Goal: Information Seeking & Learning: Learn about a topic

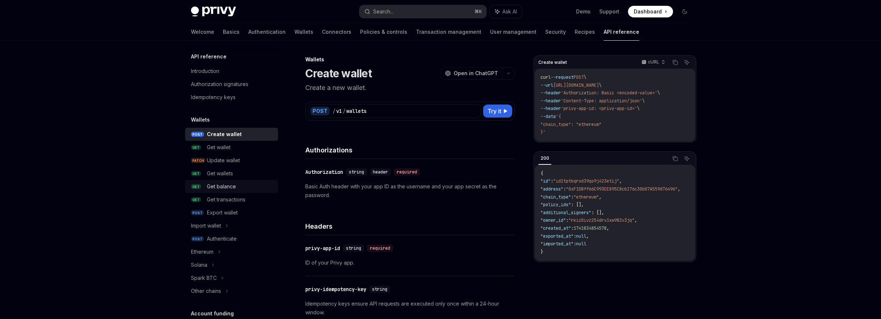
click at [228, 185] on div "Get balance" at bounding box center [221, 186] width 29 height 9
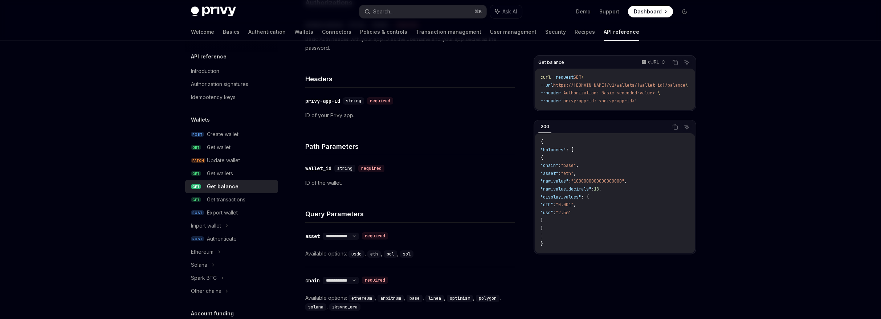
scroll to position [228, 0]
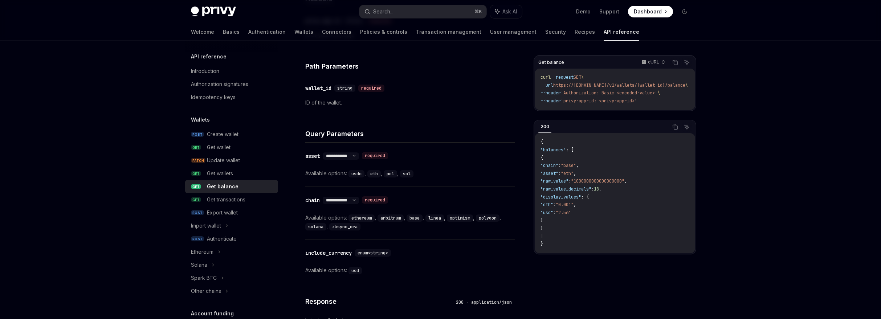
click at [353, 175] on code "usdc" at bounding box center [357, 173] width 16 height 7
copy code "usdc"
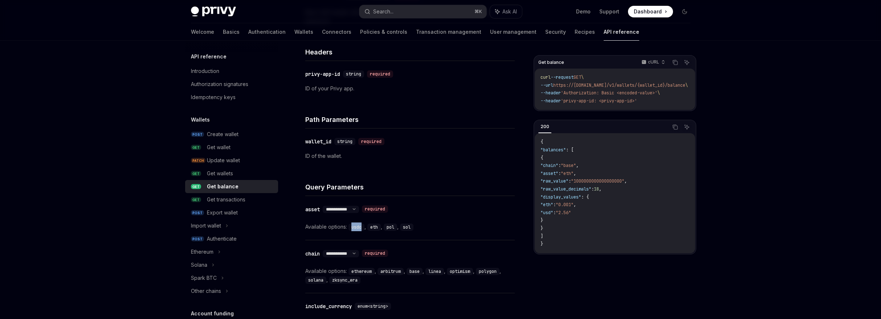
scroll to position [197, 0]
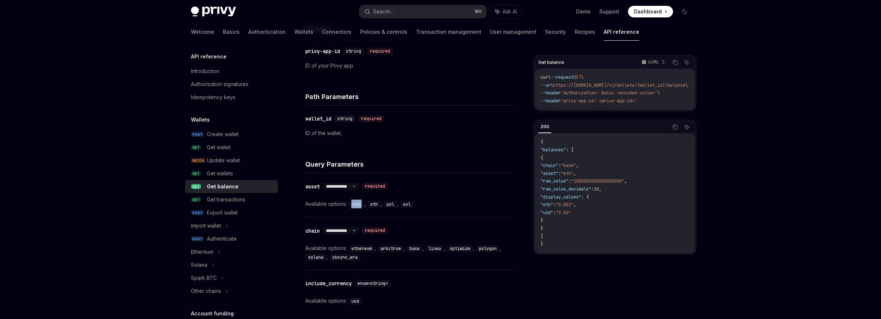
click at [356, 206] on code "usdc" at bounding box center [357, 204] width 16 height 7
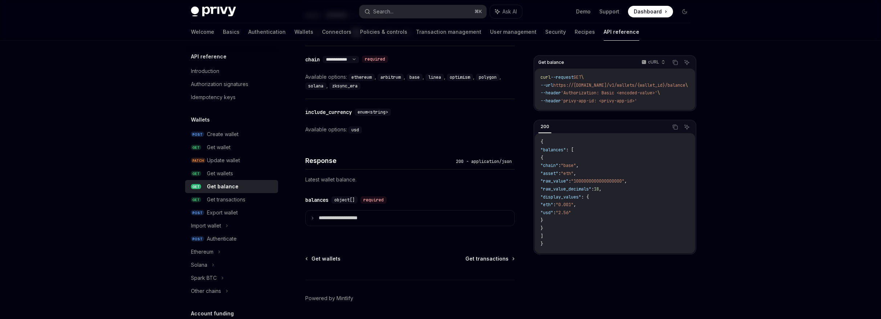
scroll to position [324, 0]
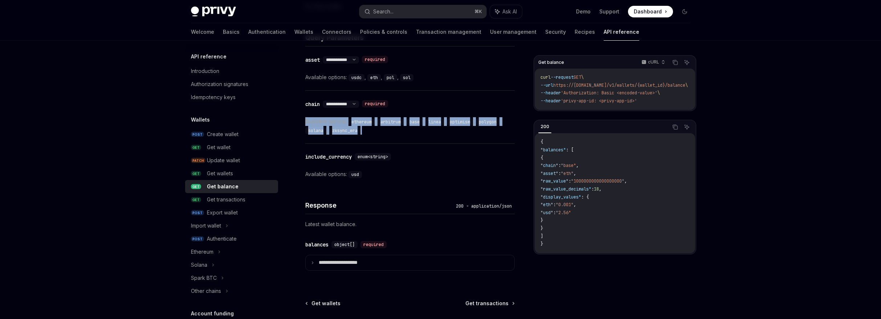
drag, startPoint x: 305, startPoint y: 121, endPoint x: 391, endPoint y: 130, distance: 85.8
click at [391, 130] on div "Available options: ethereum , arbitrum , base , linea , optimism , polygon , so…" at bounding box center [410, 125] width 210 height 17
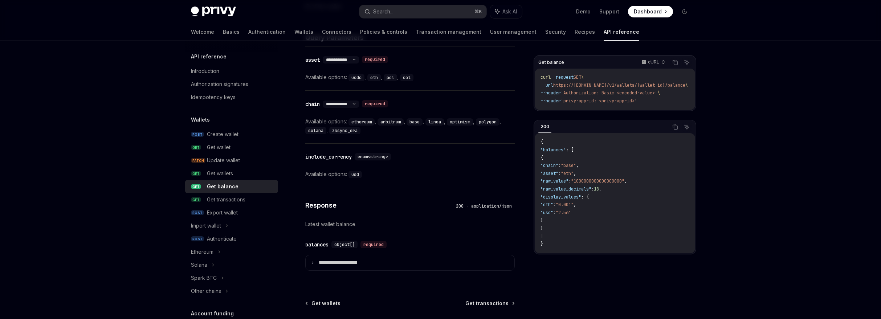
click at [391, 130] on div "Available options: ethereum , arbitrum , base , linea , optimism , polygon , so…" at bounding box center [410, 125] width 210 height 17
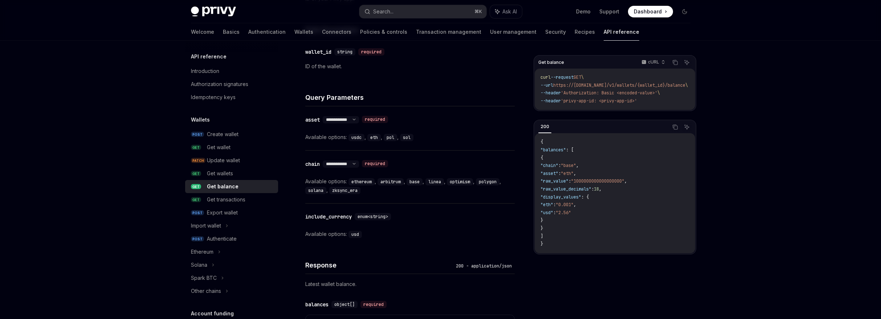
scroll to position [263, 0]
drag, startPoint x: 397, startPoint y: 137, endPoint x: 307, endPoint y: 124, distance: 91.3
click at [307, 124] on div "**********" at bounding box center [410, 129] width 210 height 44
click at [297, 120] on div "Navigate to header" at bounding box center [295, 121] width 9 height 9
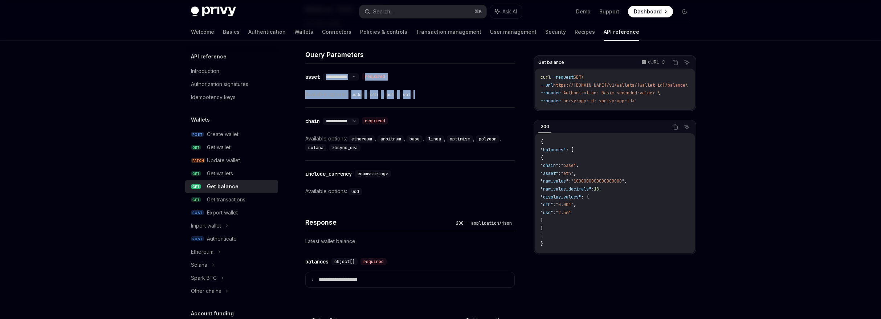
scroll to position [331, 0]
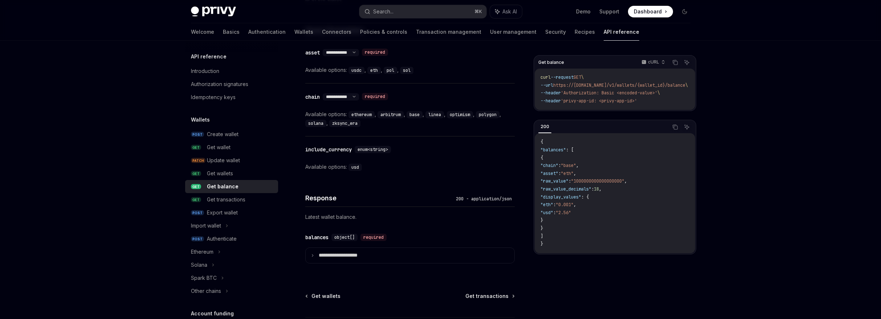
click at [455, 85] on div "**********" at bounding box center [410, 110] width 210 height 53
click at [218, 265] on div "Solana" at bounding box center [231, 265] width 93 height 13
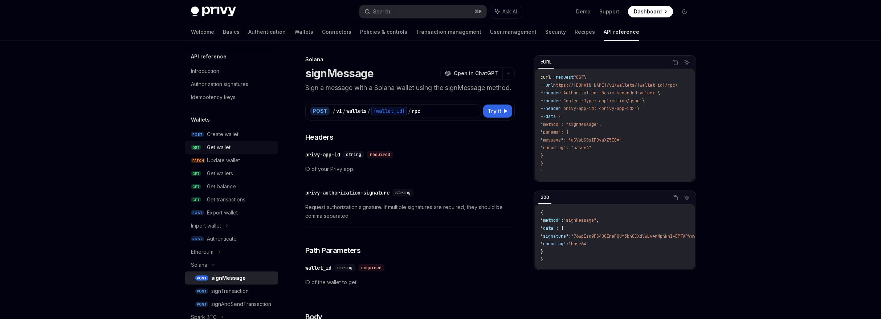
click at [223, 149] on div "Get wallet" at bounding box center [219, 147] width 24 height 9
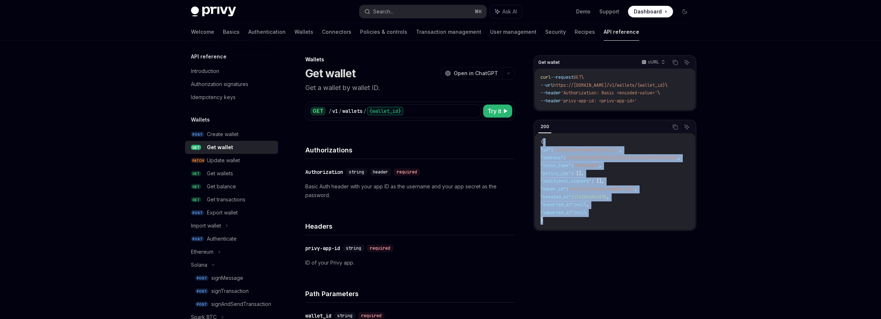
drag, startPoint x: 563, startPoint y: 147, endPoint x: 574, endPoint y: 228, distance: 82.1
click at [574, 228] on div "{ "id" : "id2tptkqrxd39qo9j423etij" , "address" : "0xF1DBff66C993EE895C8cb176c3…" at bounding box center [615, 181] width 161 height 97
click at [573, 228] on div "{ "id" : "id2tptkqrxd39qo9j423etij" , "address" : "0xF1DBff66C993EE895C8cb176c3…" at bounding box center [615, 181] width 161 height 97
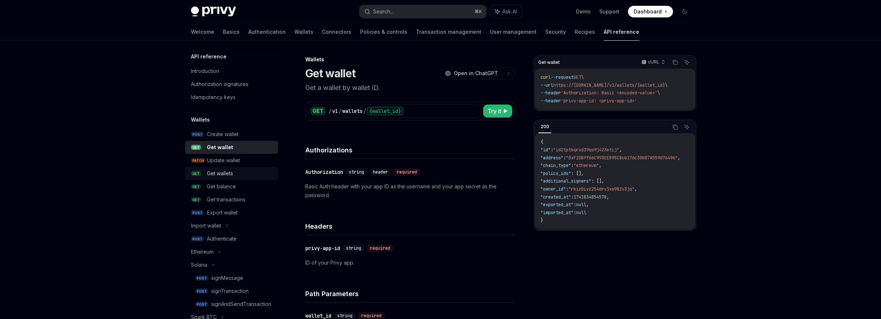
click at [248, 171] on div "Get wallets" at bounding box center [240, 173] width 67 height 9
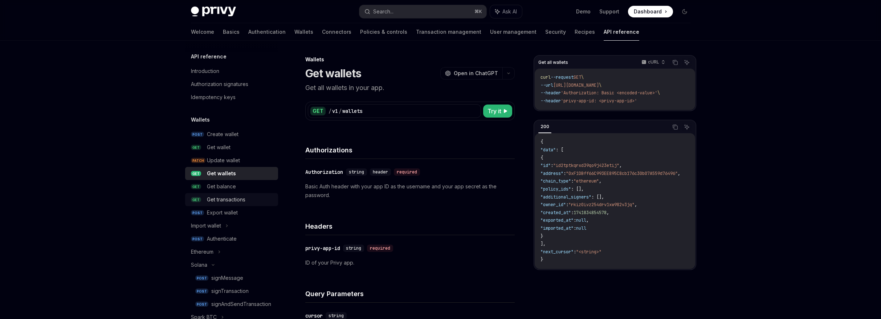
click at [239, 202] on div "Get transactions" at bounding box center [226, 199] width 38 height 9
type textarea "*"
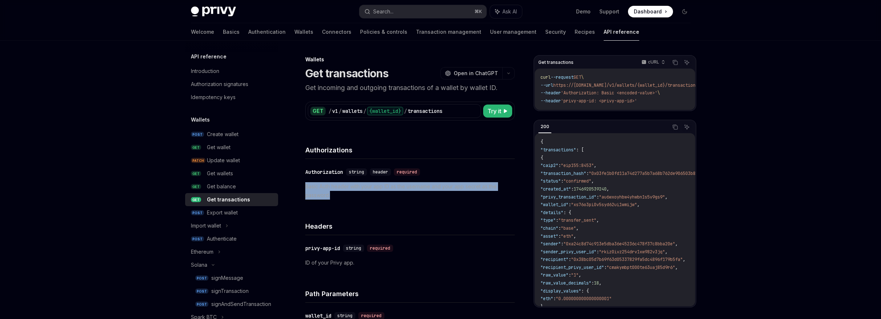
drag, startPoint x: 395, startPoint y: 193, endPoint x: 391, endPoint y: 182, distance: 11.7
click at [391, 182] on p "Basic Auth header with your app ID as the username and your app secret as the p…" at bounding box center [410, 190] width 210 height 17
drag, startPoint x: 391, startPoint y: 182, endPoint x: 393, endPoint y: 194, distance: 12.5
click at [393, 194] on p "Basic Auth header with your app ID as the username and your app secret as the p…" at bounding box center [410, 190] width 210 height 17
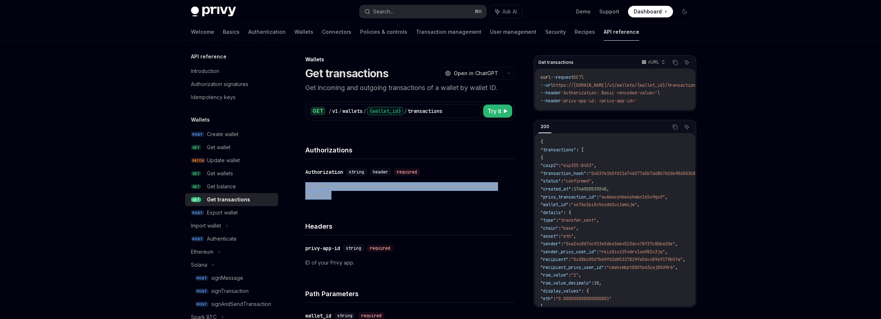
click at [393, 194] on p "Basic Auth header with your app ID as the username and your app secret as the p…" at bounding box center [410, 190] width 210 height 17
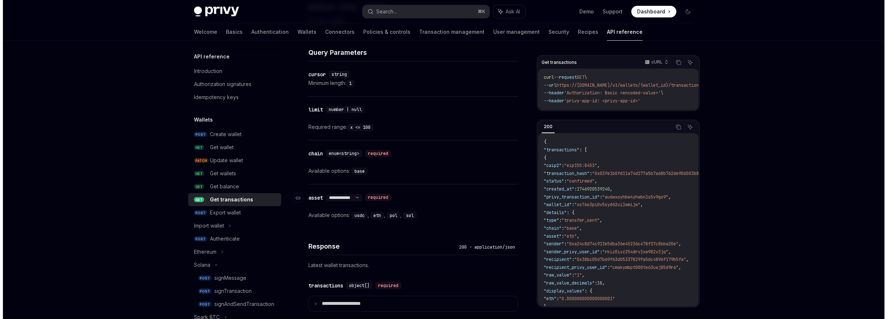
scroll to position [445, 0]
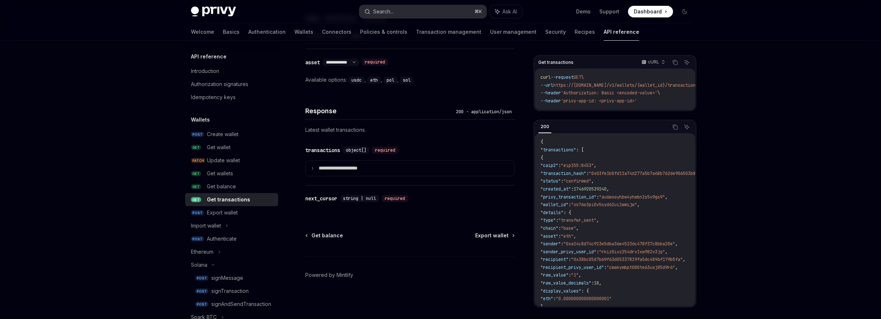
click at [443, 16] on button "Search... ⌘ K" at bounding box center [423, 11] width 127 height 13
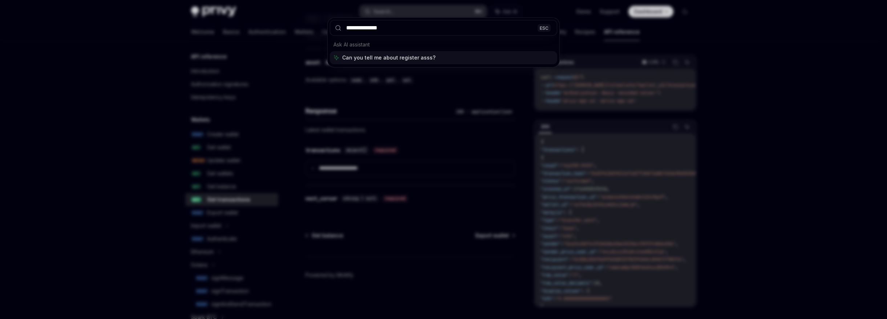
type input "**********"
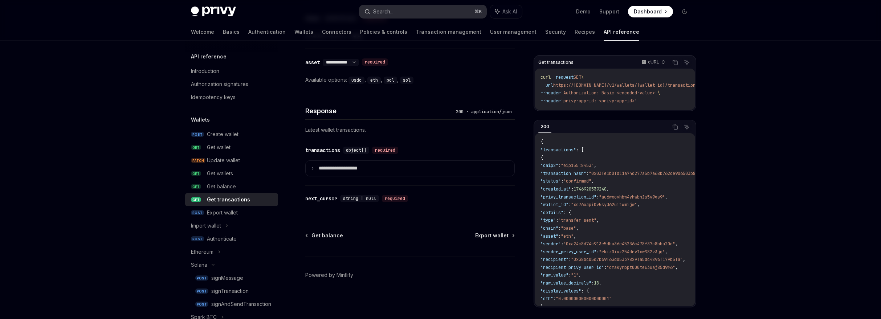
click at [444, 14] on button "Search... ⌘ K" at bounding box center [423, 11] width 127 height 13
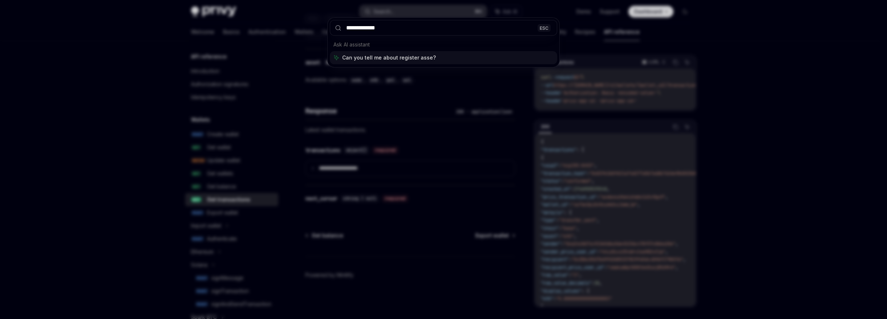
type input "**********"
type textarea "*"
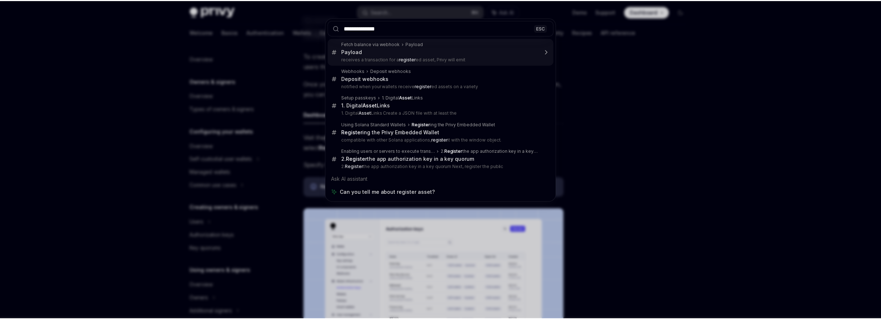
scroll to position [192, 0]
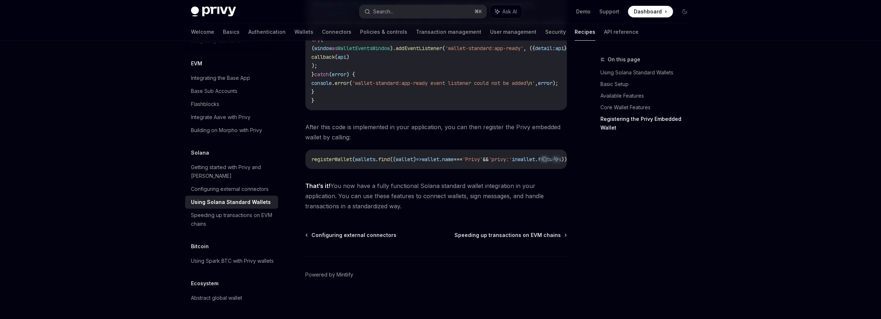
scroll to position [1261, 0]
click at [240, 163] on div "Getting started with Privy and [PERSON_NAME]" at bounding box center [232, 171] width 83 height 17
type textarea "*"
